Goal: Task Accomplishment & Management: Manage account settings

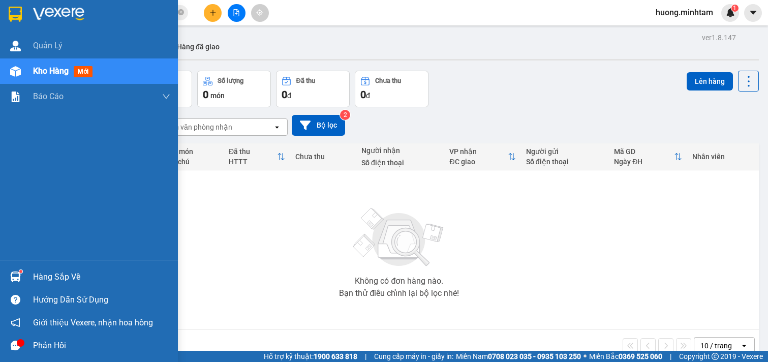
click at [74, 279] on div "Hàng sắp về" at bounding box center [101, 276] width 137 height 15
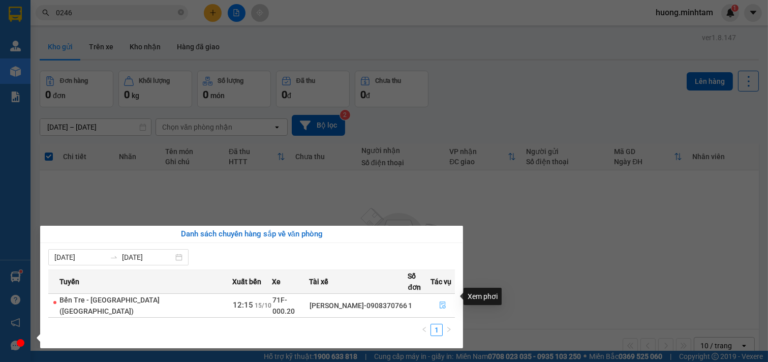
click at [439, 301] on icon "file-done" at bounding box center [442, 304] width 7 height 7
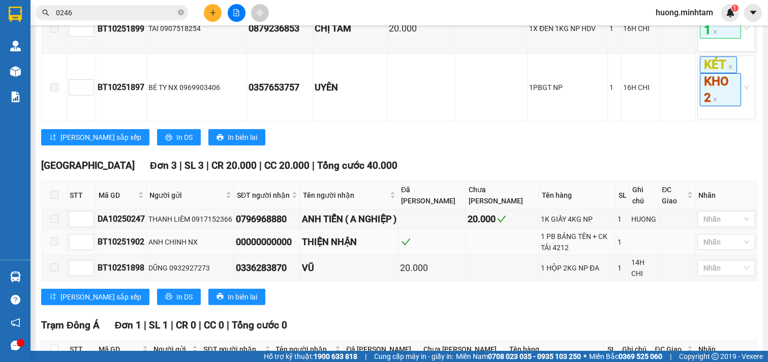
scroll to position [843, 0]
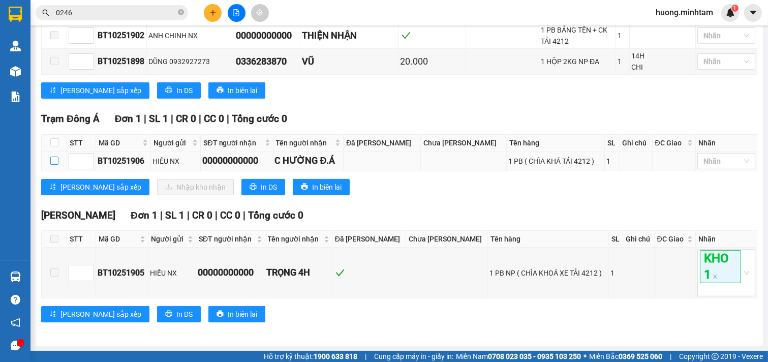
click at [56, 158] on input "checkbox" at bounding box center [54, 161] width 8 height 8
checkbox input "true"
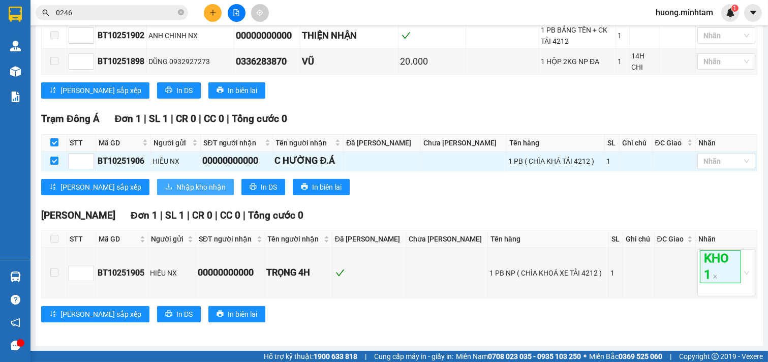
click at [176, 189] on span "Nhập kho nhận" at bounding box center [200, 186] width 49 height 11
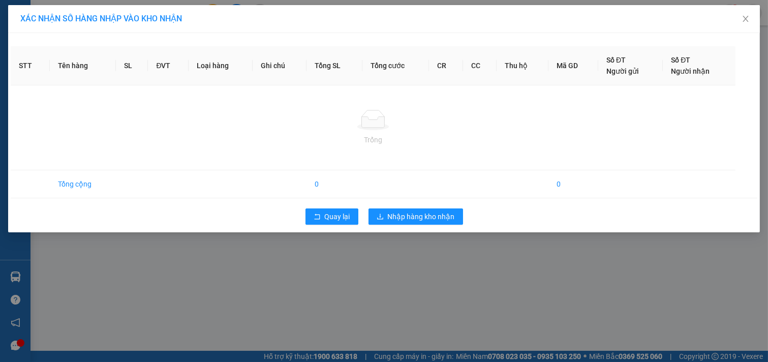
click at [441, 206] on div "Quay lại Nhập hàng kho nhận" at bounding box center [384, 216] width 746 height 26
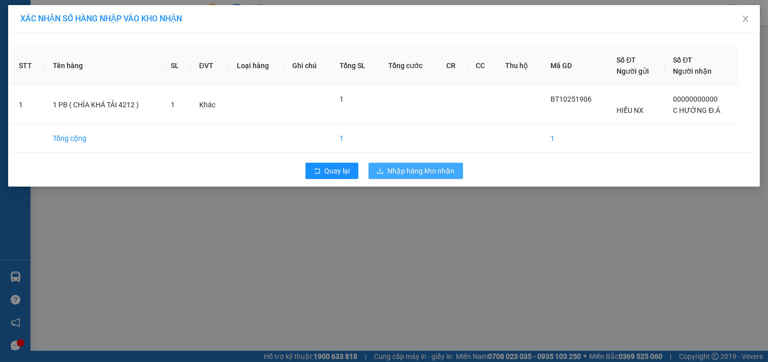
click at [427, 171] on span "Nhập hàng kho nhận" at bounding box center [421, 170] width 67 height 11
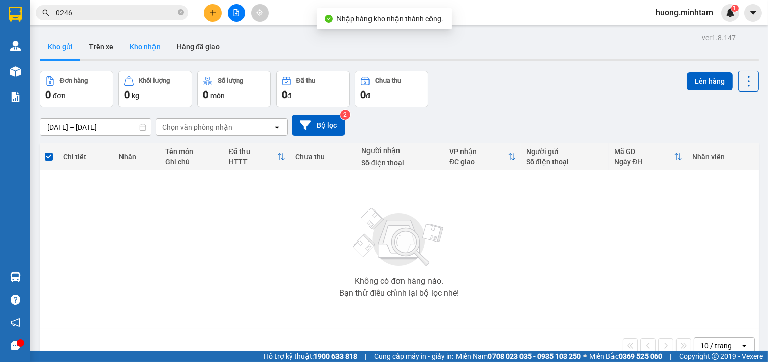
click at [137, 46] on button "Kho nhận" at bounding box center [144, 47] width 47 height 24
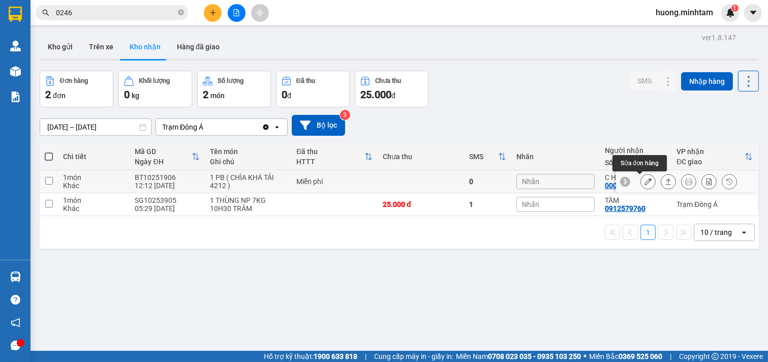
click at [644, 180] on icon at bounding box center [647, 181] width 7 height 7
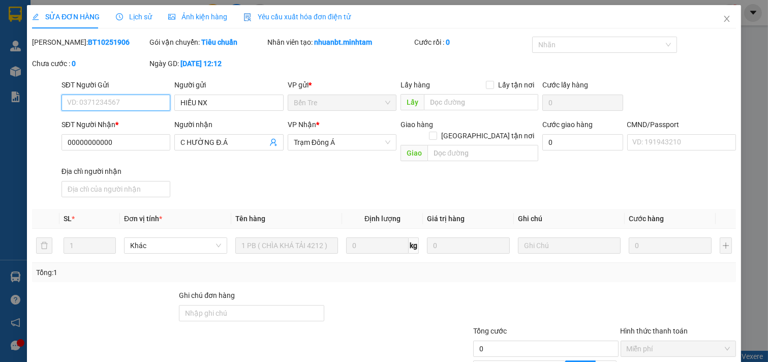
type input "HIẾU NX"
type input "00000000000"
type input "C HƯỜNG Đ.Á"
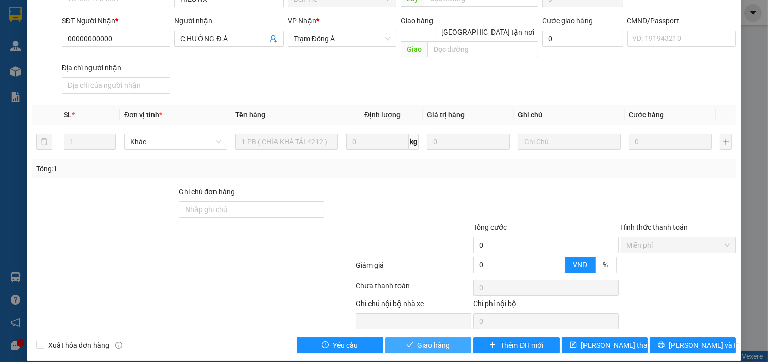
click at [430, 339] on span "Giao hàng" at bounding box center [433, 344] width 33 height 11
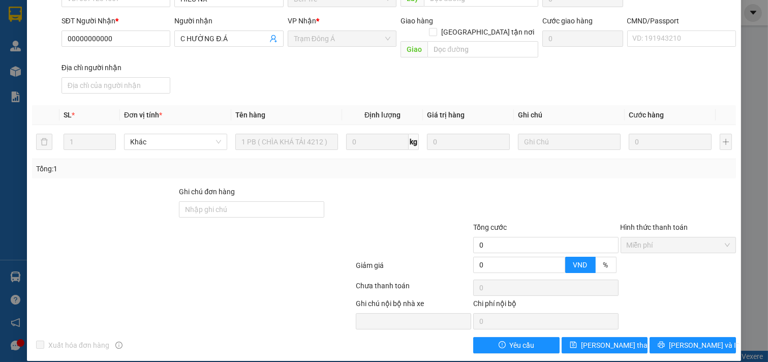
scroll to position [0, 0]
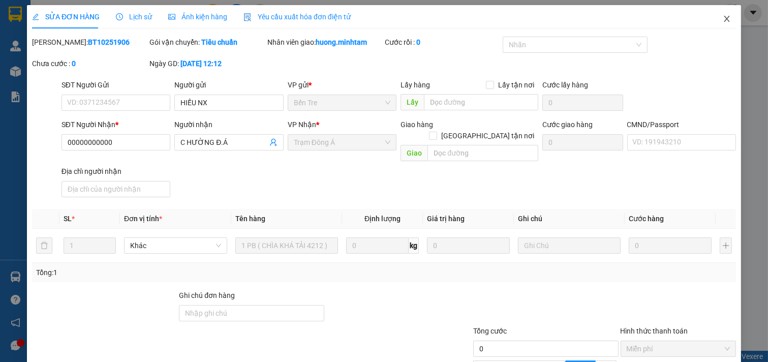
click at [723, 19] on icon "close" at bounding box center [727, 19] width 8 height 8
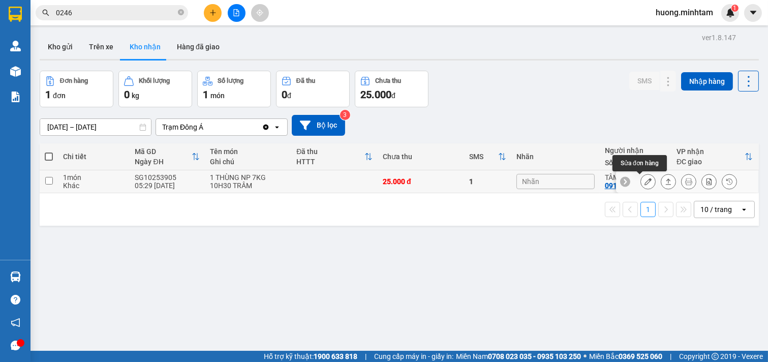
click at [644, 183] on icon at bounding box center [647, 181] width 7 height 7
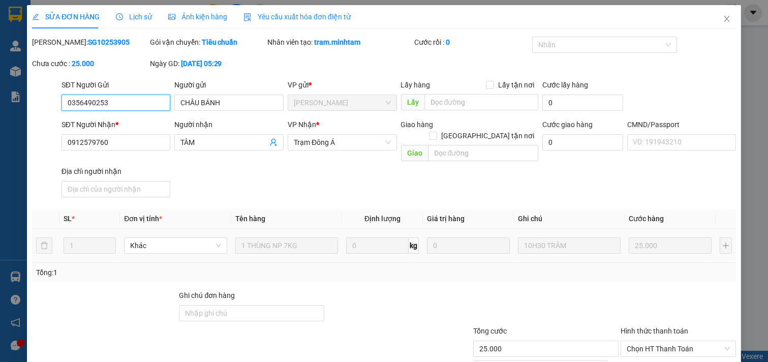
type input "0356490253"
type input "CHÂU BÁNH"
type input "0912579760"
type input "TÂM"
type input "25.000"
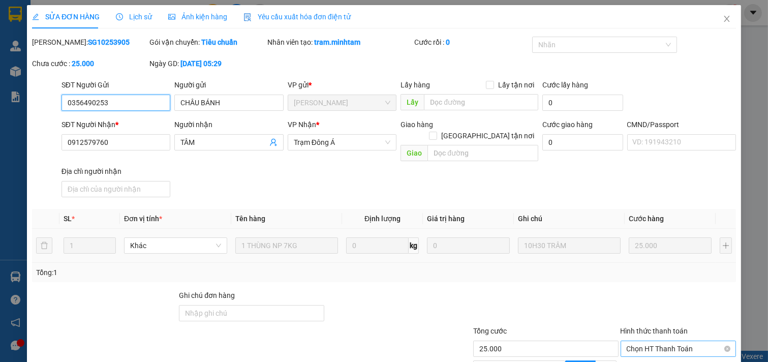
scroll to position [99, 0]
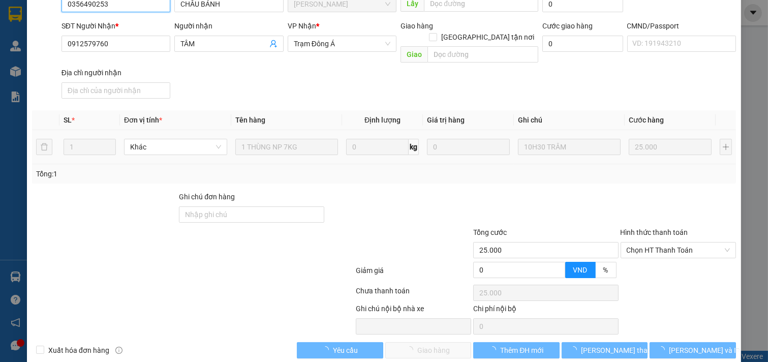
click at [644, 242] on span "Chọn HT Thanh Toán" at bounding box center [679, 249] width 104 height 15
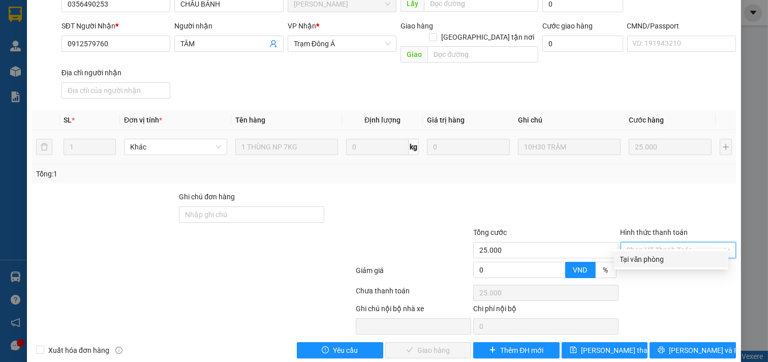
click at [644, 258] on div "Tại văn phòng" at bounding box center [671, 259] width 102 height 11
type input "0"
click at [644, 265] on div at bounding box center [678, 274] width 118 height 18
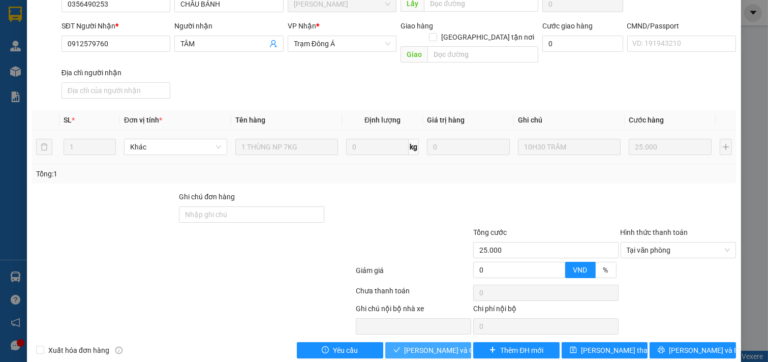
drag, startPoint x: 435, startPoint y: 338, endPoint x: 250, endPoint y: 133, distance: 276.0
click at [434, 345] on span "[PERSON_NAME] và Giao hàng" at bounding box center [453, 350] width 98 height 11
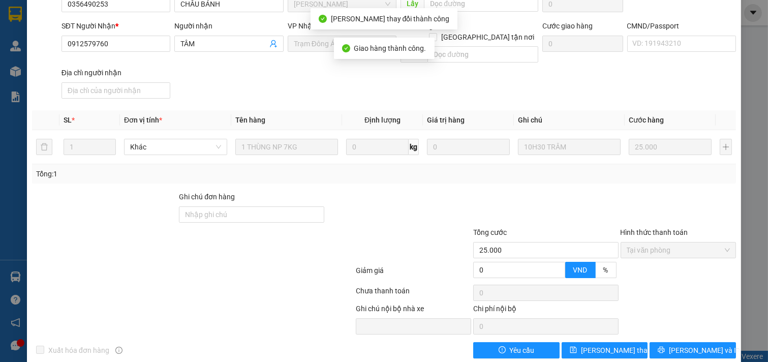
scroll to position [0, 0]
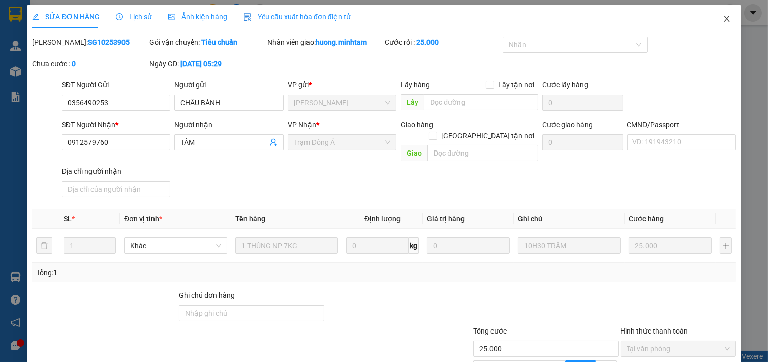
click at [724, 21] on icon "close" at bounding box center [727, 19] width 6 height 6
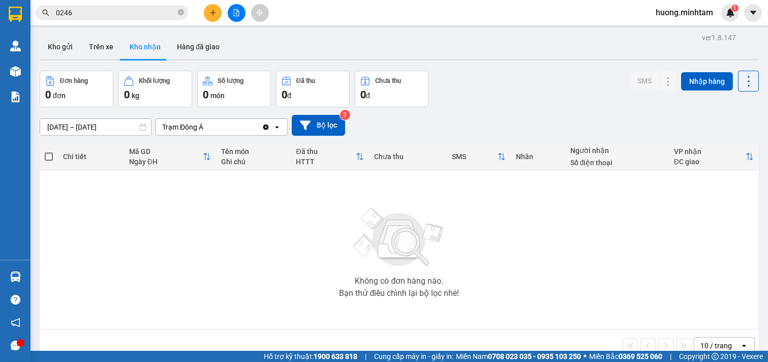
click at [0, 0] on html "Kết quả tìm kiếm ( 39 ) Bộ lọc Mã ĐH Trạng thái Món hàng Tổng cước Chưa cước Nh…" at bounding box center [384, 181] width 768 height 362
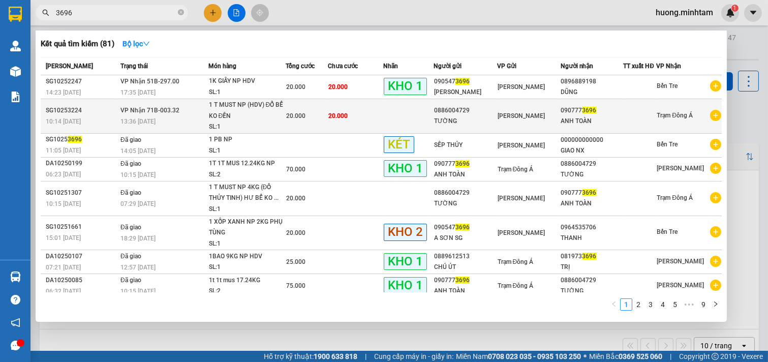
type input "3696"
click at [453, 116] on div "TƯỜNG" at bounding box center [465, 121] width 63 height 11
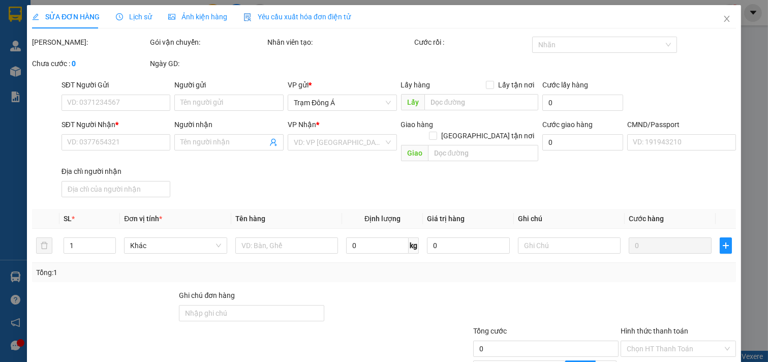
type input "0886004729"
type input "TƯỜNG"
type input "0907773696"
type input "ANH TOÀN"
type input "20.000"
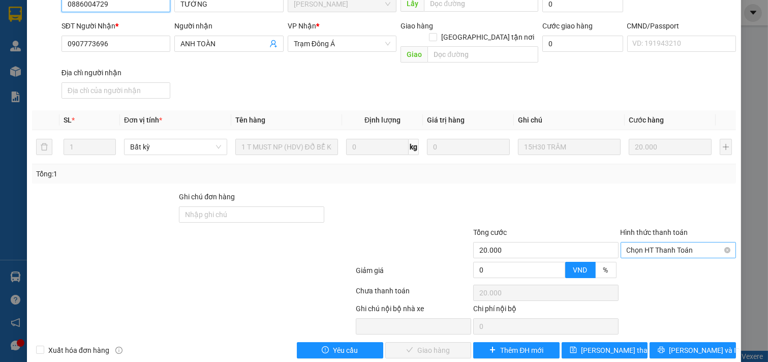
scroll to position [104, 0]
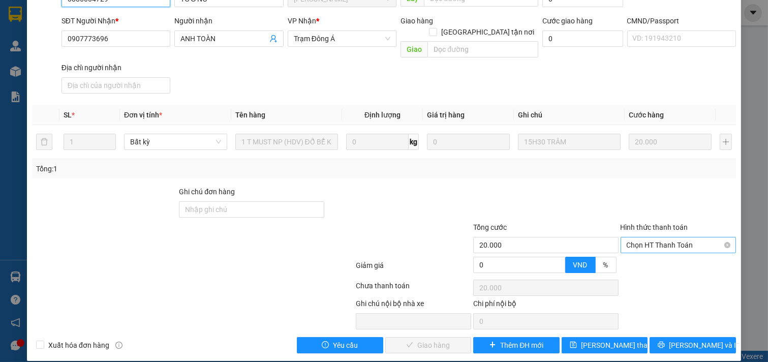
drag, startPoint x: 667, startPoint y: 232, endPoint x: 656, endPoint y: 239, distance: 13.5
click at [666, 237] on span "Chọn HT Thanh Toán" at bounding box center [679, 244] width 104 height 15
click at [633, 257] on div "Tại văn phòng" at bounding box center [671, 253] width 102 height 11
type input "0"
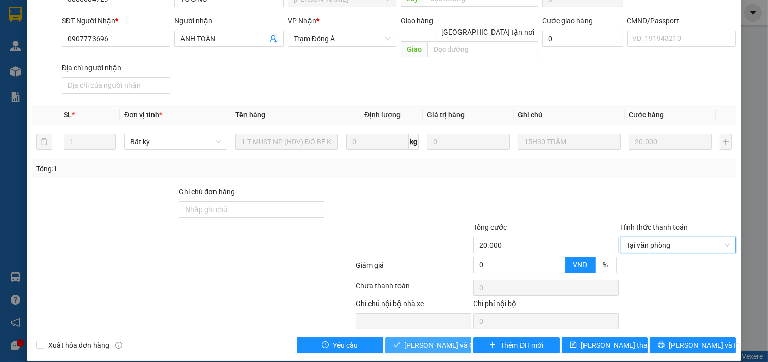
click at [434, 339] on span "[PERSON_NAME] và Giao hàng" at bounding box center [453, 344] width 98 height 11
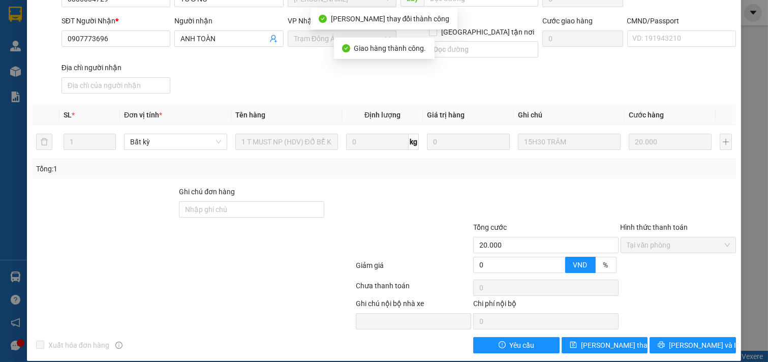
scroll to position [0, 0]
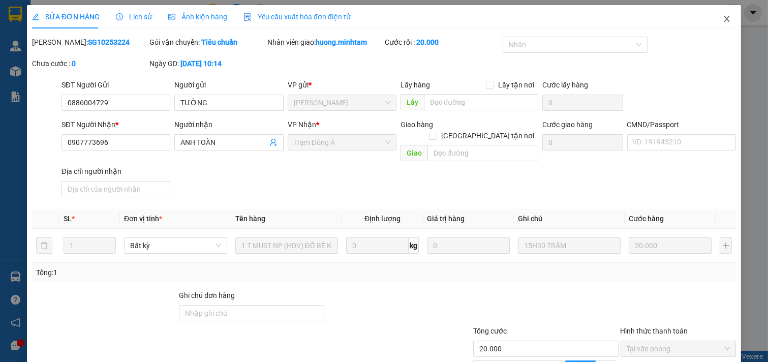
click at [723, 19] on icon "close" at bounding box center [727, 19] width 8 height 8
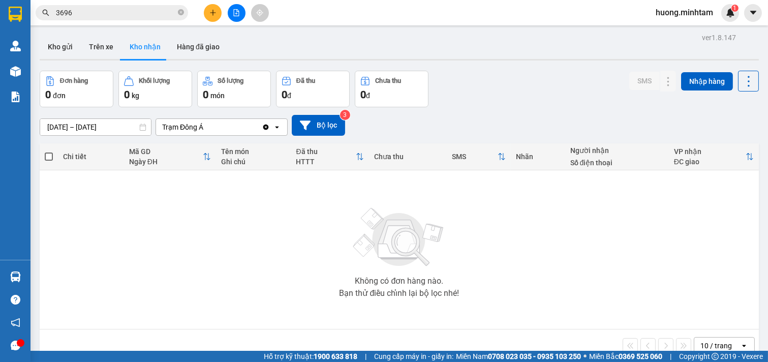
drag, startPoint x: 179, startPoint y: 11, endPoint x: 151, endPoint y: 18, distance: 28.7
click at [179, 12] on icon "close-circle" at bounding box center [181, 12] width 6 height 6
click at [61, 42] on button "Kho gửi" at bounding box center [60, 47] width 41 height 24
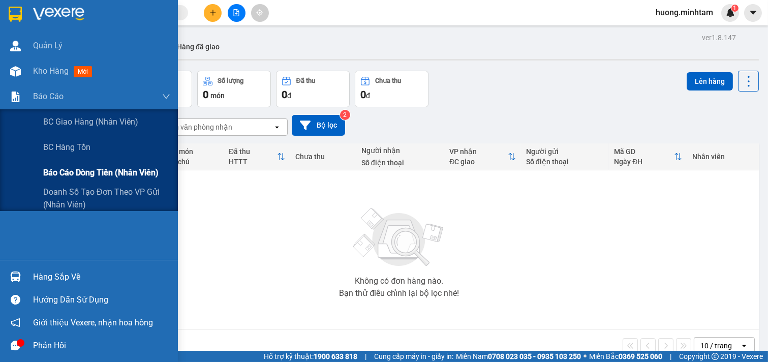
click at [96, 172] on span "Báo cáo dòng tiền (nhân viên)" at bounding box center [100, 172] width 115 height 13
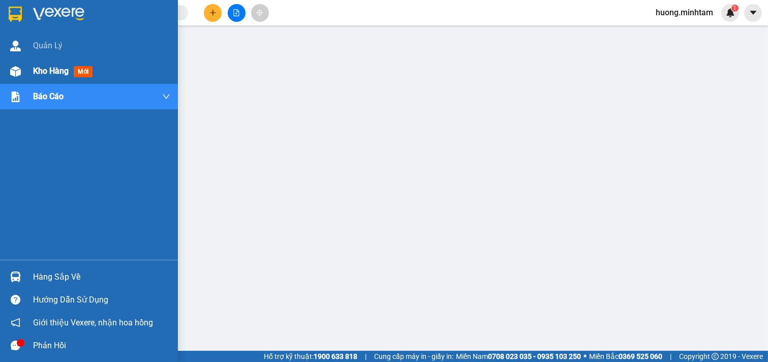
click at [59, 69] on span "Kho hàng" at bounding box center [51, 71] width 36 height 10
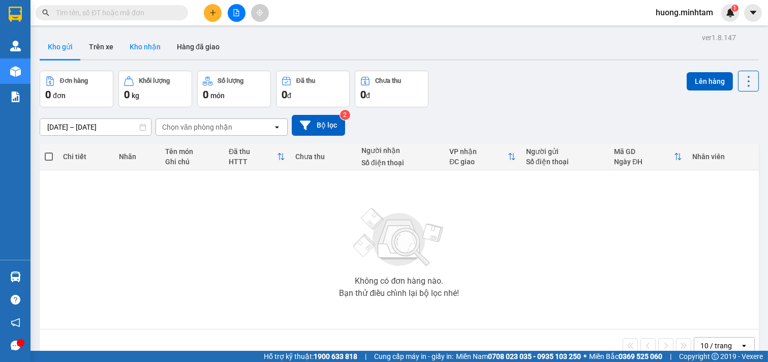
click at [163, 45] on button "Kho nhận" at bounding box center [144, 47] width 47 height 24
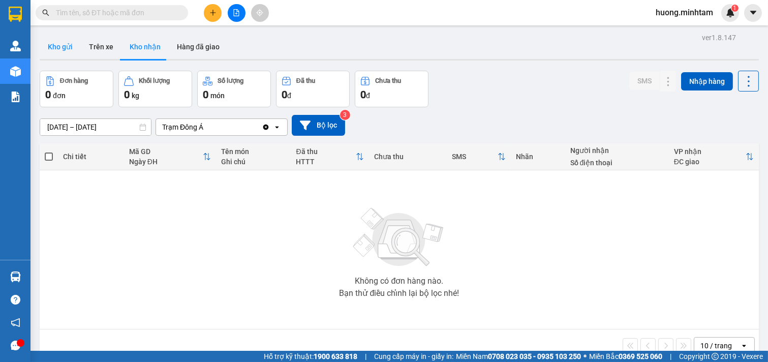
click at [60, 46] on button "Kho gửi" at bounding box center [60, 47] width 41 height 24
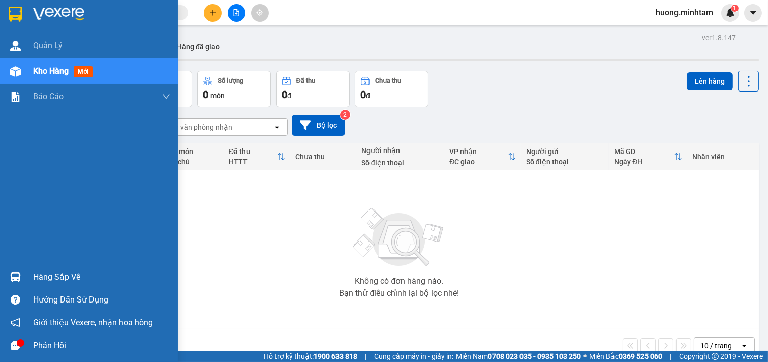
click at [49, 277] on div "Hàng sắp về" at bounding box center [101, 276] width 137 height 15
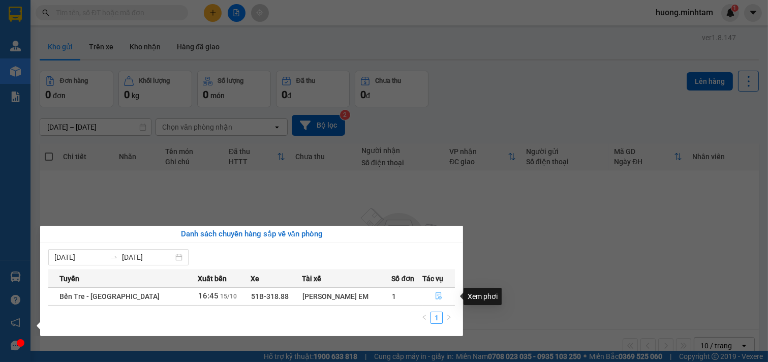
click at [435, 298] on icon "file-done" at bounding box center [438, 295] width 6 height 7
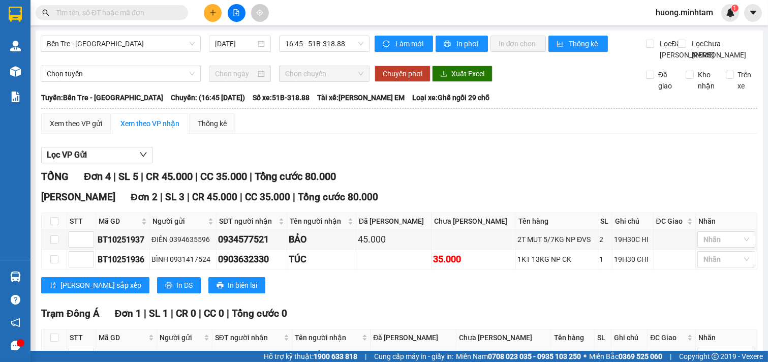
click at [52, 352] on input "checkbox" at bounding box center [54, 356] width 8 height 8
checkbox input "true"
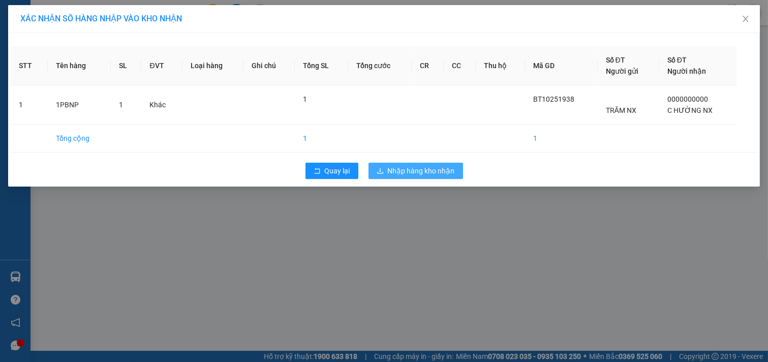
click at [439, 171] on span "Nhập hàng kho nhận" at bounding box center [421, 170] width 67 height 11
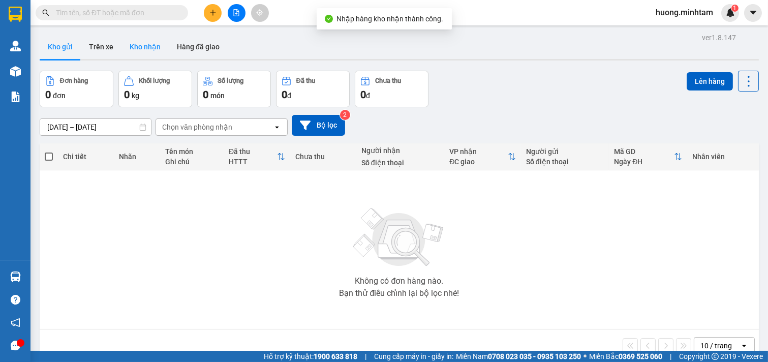
click at [145, 46] on button "Kho nhận" at bounding box center [144, 47] width 47 height 24
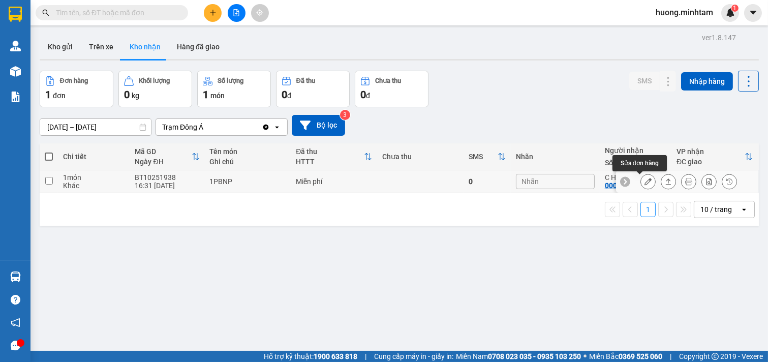
click at [643, 181] on button at bounding box center [648, 182] width 14 height 18
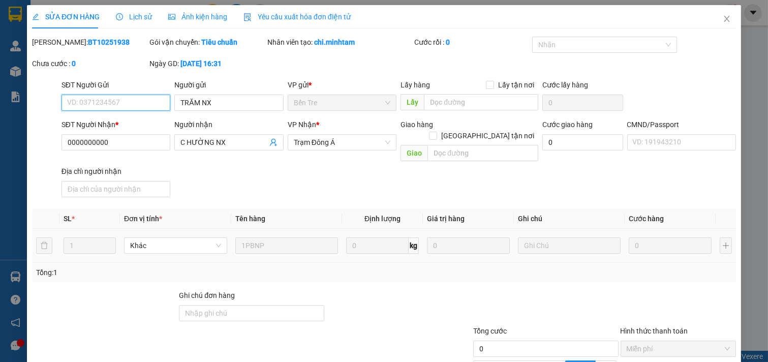
type input "TRĂM NX"
type input "0000000000"
type input "C HƯỜNG NX"
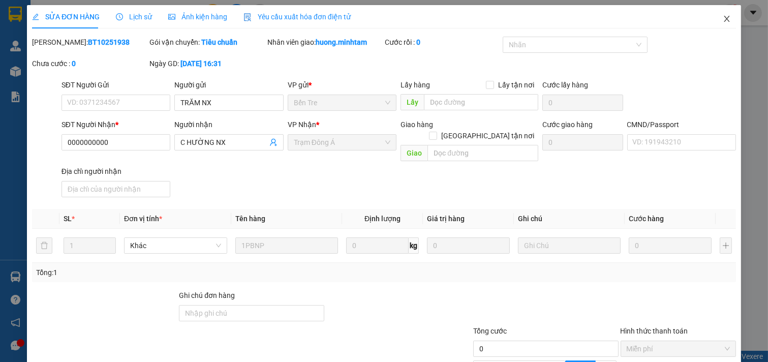
click at [723, 19] on icon "close" at bounding box center [727, 19] width 8 height 8
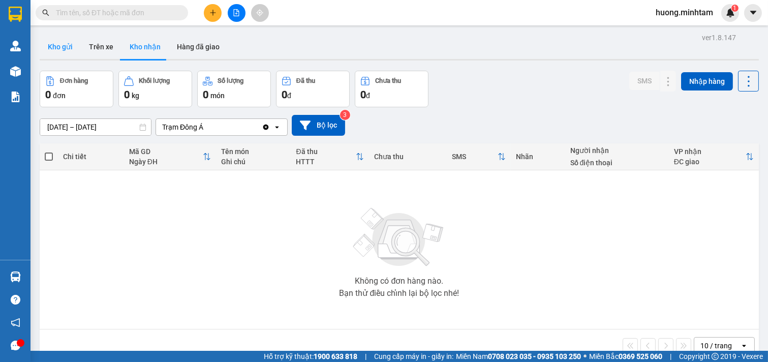
click at [62, 48] on button "Kho gửi" at bounding box center [60, 47] width 41 height 24
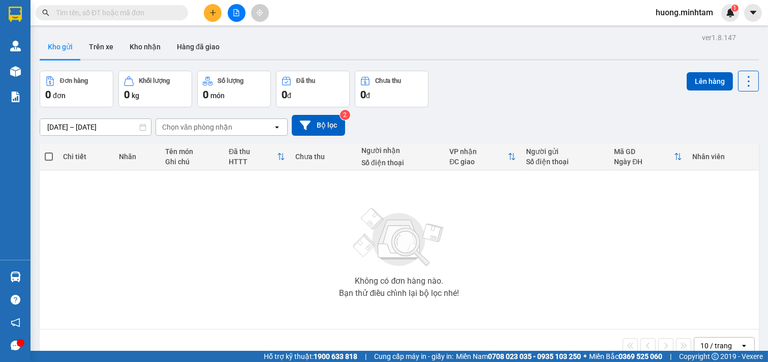
click at [209, 16] on icon "plus" at bounding box center [212, 12] width 7 height 7
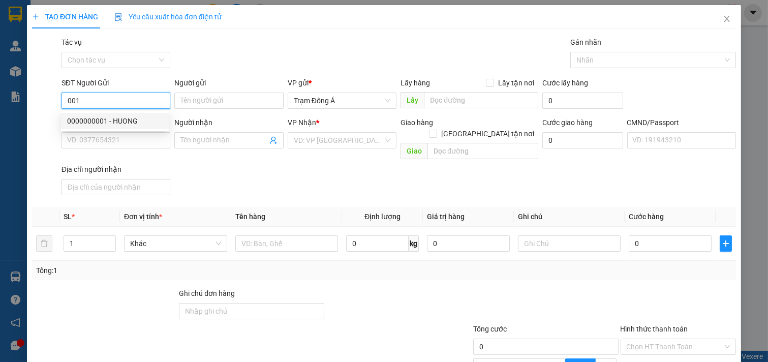
click at [92, 117] on div "0000000001 - HUONG" at bounding box center [115, 120] width 96 height 11
type input "0000000001"
type input "HUONG"
type input "00000000000000"
type input "SẾP THƯƠNG"
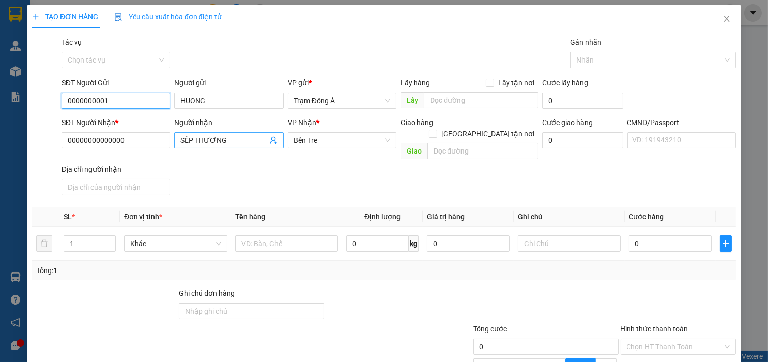
type input "0000000001"
drag, startPoint x: 240, startPoint y: 143, endPoint x: 0, endPoint y: 143, distance: 240.4
click at [0, 143] on div "TẠO ĐƠN HÀNG Yêu cầu xuất hóa đơn điện tử Transit Pickup Surcharge Ids Transit …" at bounding box center [384, 181] width 768 height 362
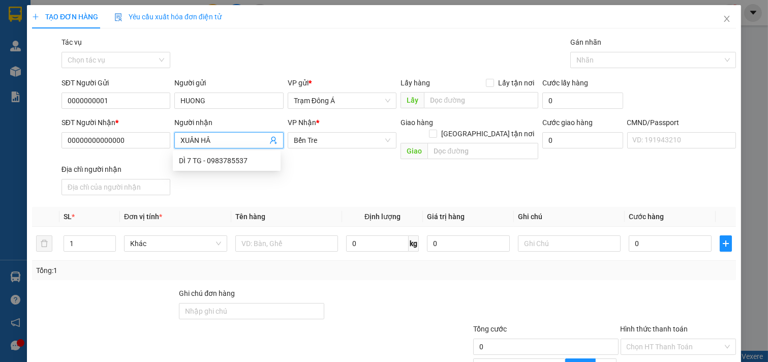
type input "[PERSON_NAME]"
click at [260, 158] on div "XUÂN HÂN NX - 0000000000000" at bounding box center [231, 160] width 104 height 11
type input "0000000000000"
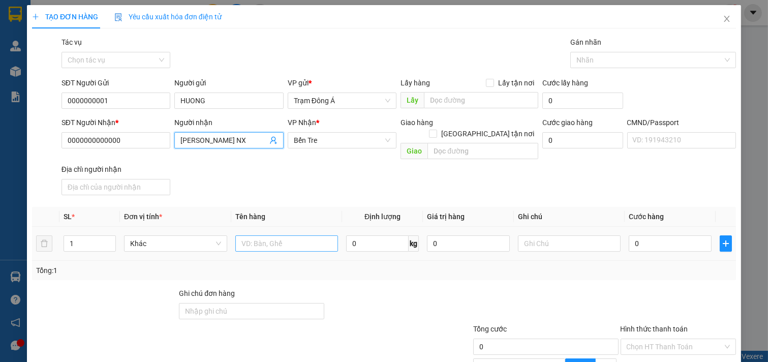
type input "[PERSON_NAME] NX"
click at [276, 235] on input "text" at bounding box center [286, 243] width 103 height 16
type input "1PBHG + VÉ 15/10"
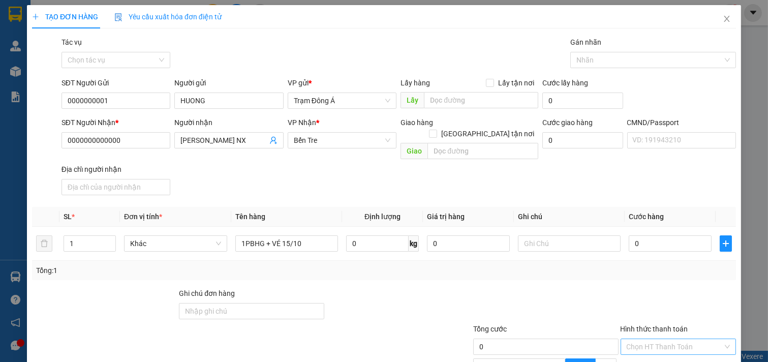
click at [659, 339] on input "Hình thức thanh toán" at bounding box center [675, 346] width 97 height 15
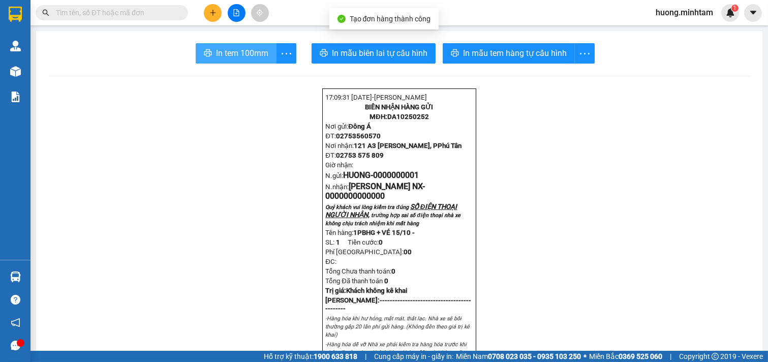
click at [239, 53] on span "In tem 100mm" at bounding box center [242, 53] width 52 height 13
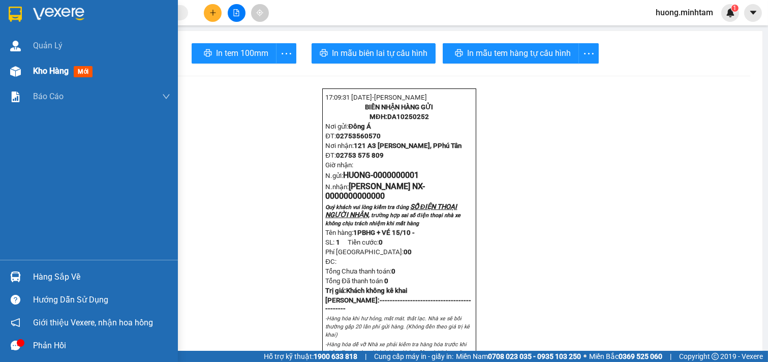
drag, startPoint x: 48, startPoint y: 73, endPoint x: 139, endPoint y: 61, distance: 92.2
click at [49, 75] on span "Kho hàng" at bounding box center [51, 71] width 36 height 10
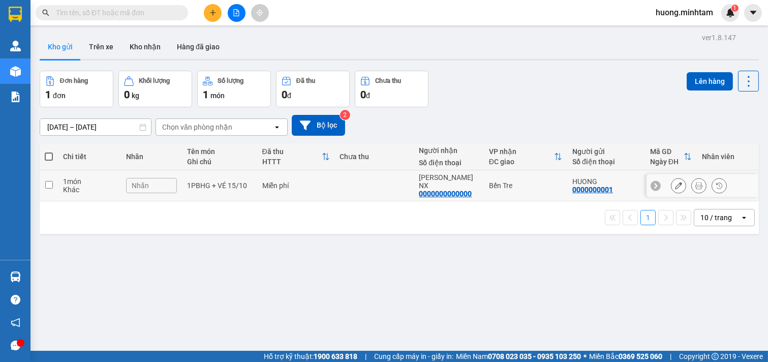
click at [52, 183] on input "checkbox" at bounding box center [49, 185] width 8 height 8
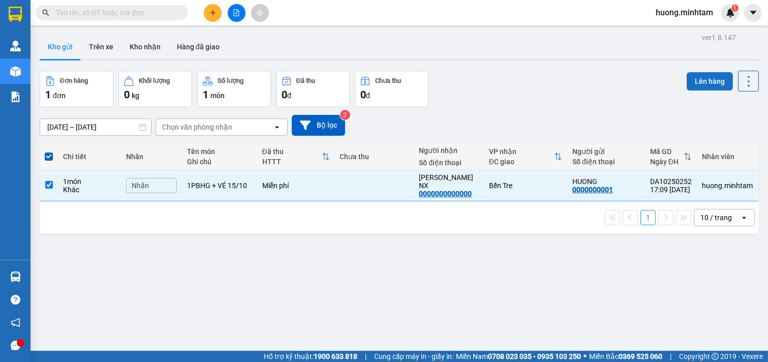
click at [700, 74] on button "Lên hàng" at bounding box center [710, 81] width 46 height 18
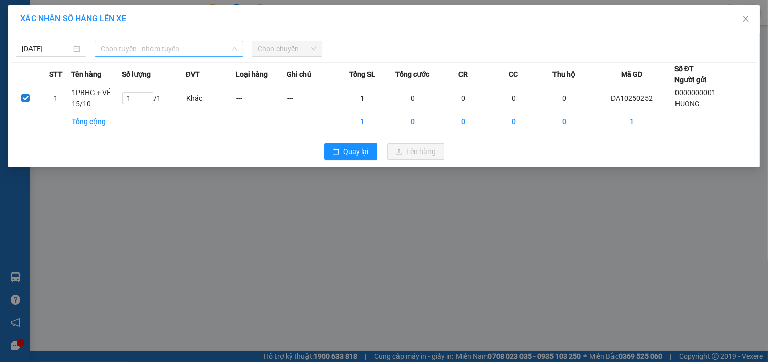
click at [217, 51] on span "Chọn tuyến - nhóm tuyến" at bounding box center [169, 48] width 137 height 15
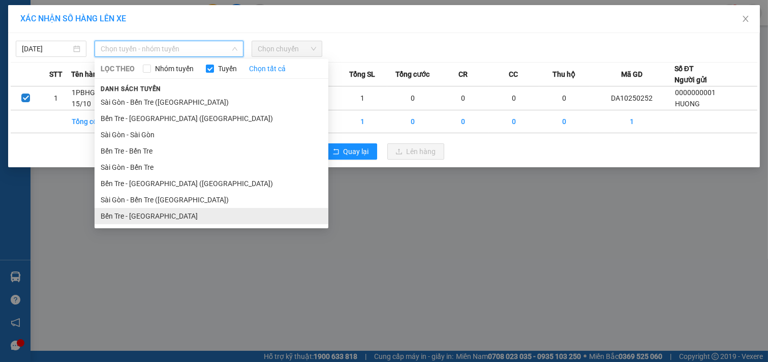
click at [146, 209] on li "Bến Tre - [GEOGRAPHIC_DATA]" at bounding box center [212, 216] width 234 height 16
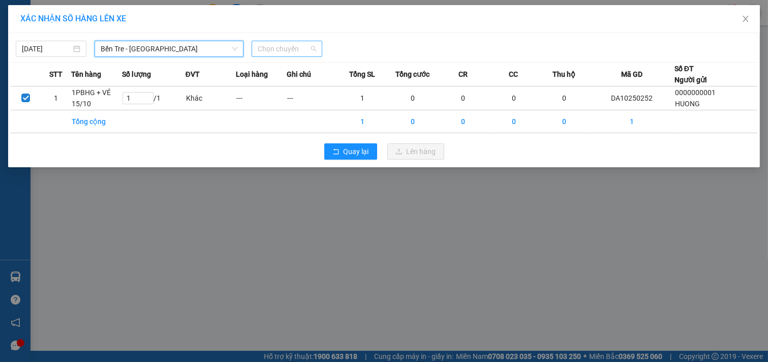
click at [305, 44] on span "Chọn chuyến" at bounding box center [287, 48] width 58 height 15
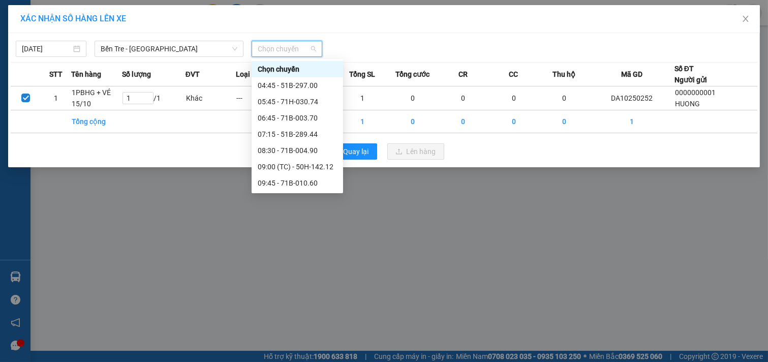
drag, startPoint x: 289, startPoint y: 185, endPoint x: 364, endPoint y: 154, distance: 81.6
click at [290, 340] on div "18:45 - 51B-289.44" at bounding box center [297, 345] width 79 height 11
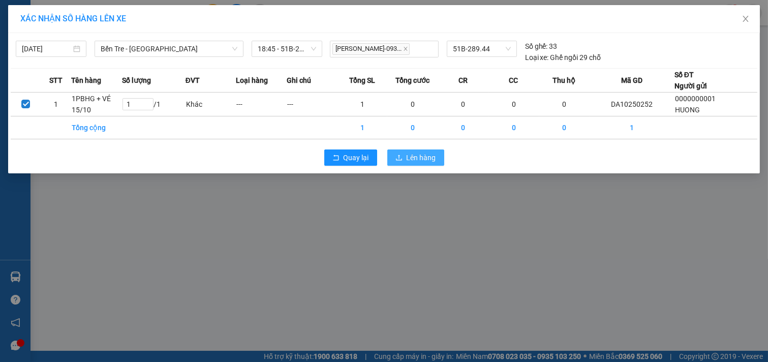
click at [429, 156] on span "Lên hàng" at bounding box center [421, 157] width 29 height 11
